Goal: Navigation & Orientation: Find specific page/section

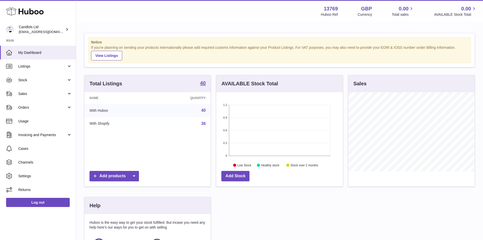
scroll to position [79, 127]
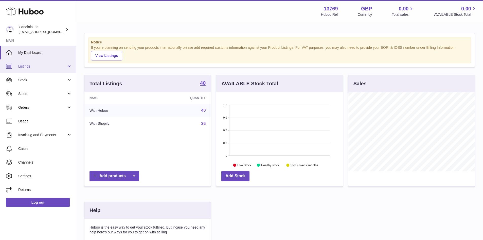
click at [40, 68] on span "Listings" at bounding box center [42, 66] width 48 height 5
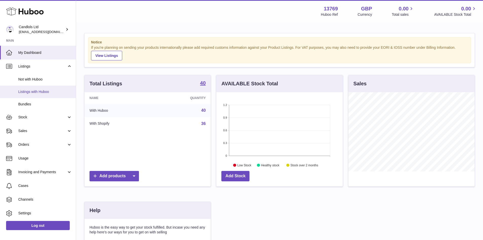
click at [46, 92] on span "Listings with Huboo" at bounding box center [45, 91] width 54 height 5
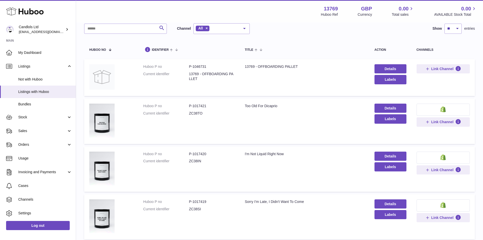
scroll to position [51, 0]
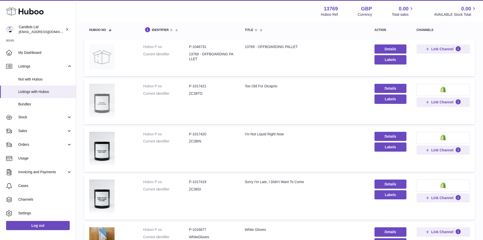
click at [102, 103] on img at bounding box center [101, 101] width 25 height 34
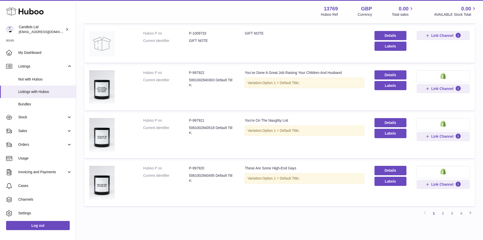
scroll to position [344, 0]
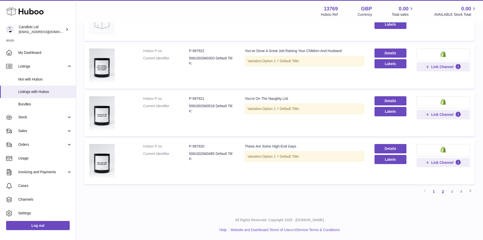
click at [444, 191] on link "2" at bounding box center [443, 191] width 9 height 9
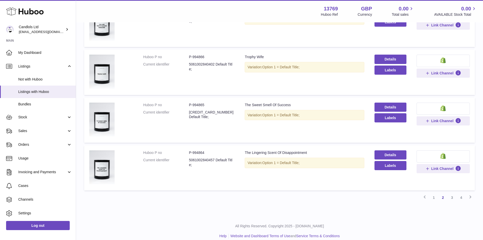
scroll to position [378, 0]
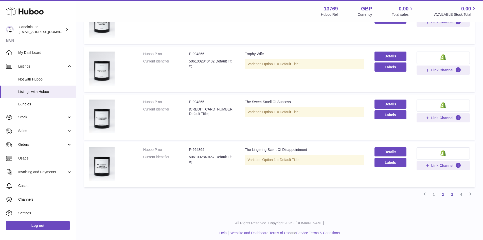
click at [454, 194] on link "3" at bounding box center [452, 194] width 9 height 9
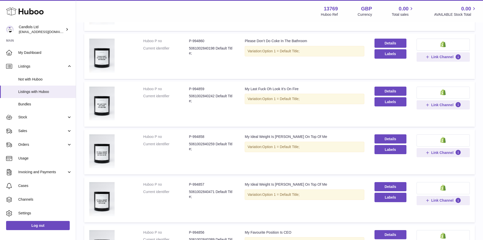
scroll to position [201, 0]
